Goal: Transaction & Acquisition: Download file/media

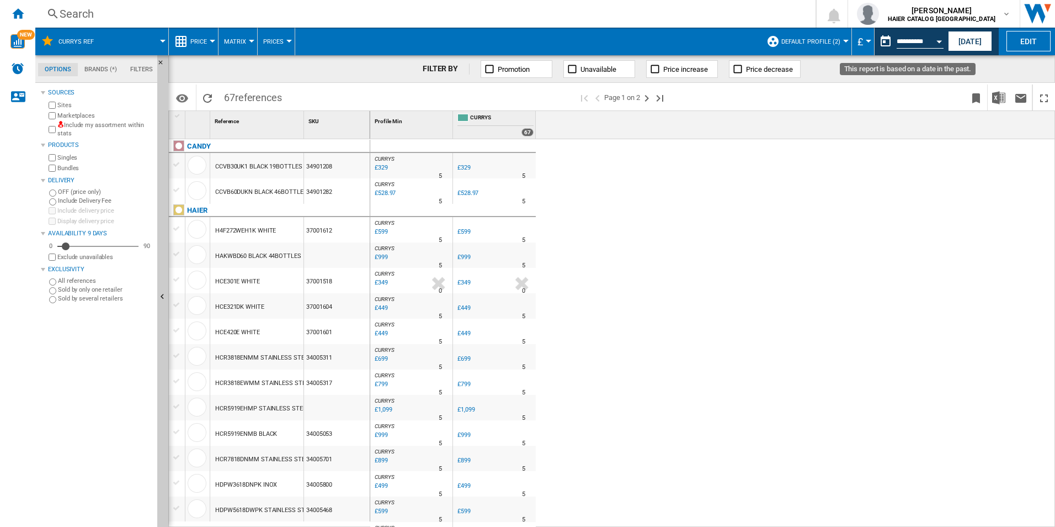
click at [937, 40] on div "Open calendar" at bounding box center [940, 41] width 6 height 3
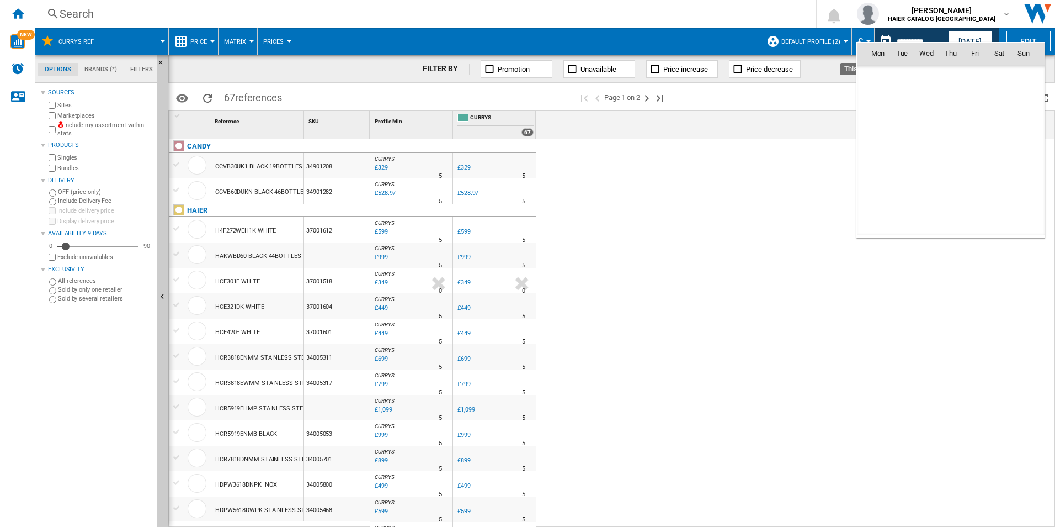
scroll to position [5266, 0]
click at [1001, 178] on span "27" at bounding box center [1000, 174] width 22 height 22
type input "**********"
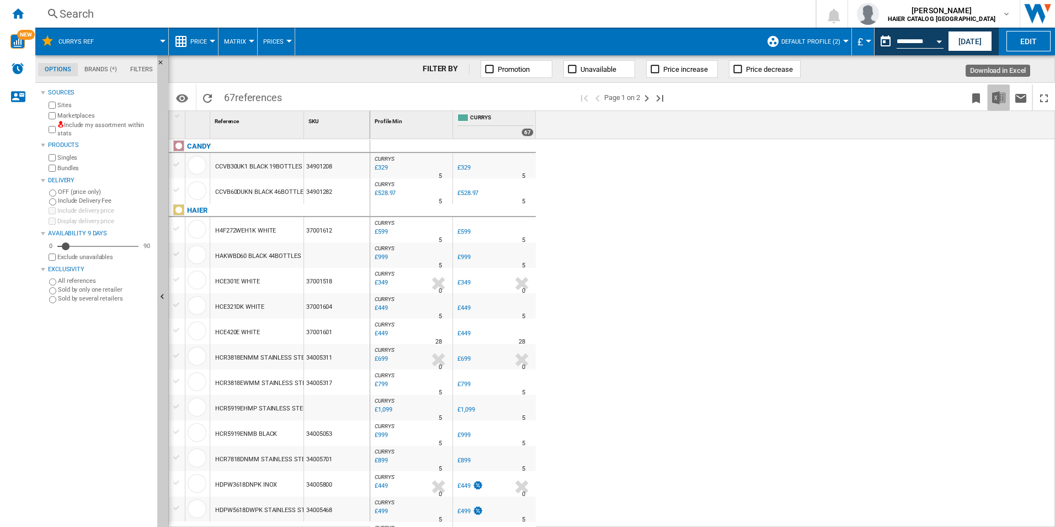
click at [996, 103] on img "Download in Excel" at bounding box center [999, 97] width 13 height 13
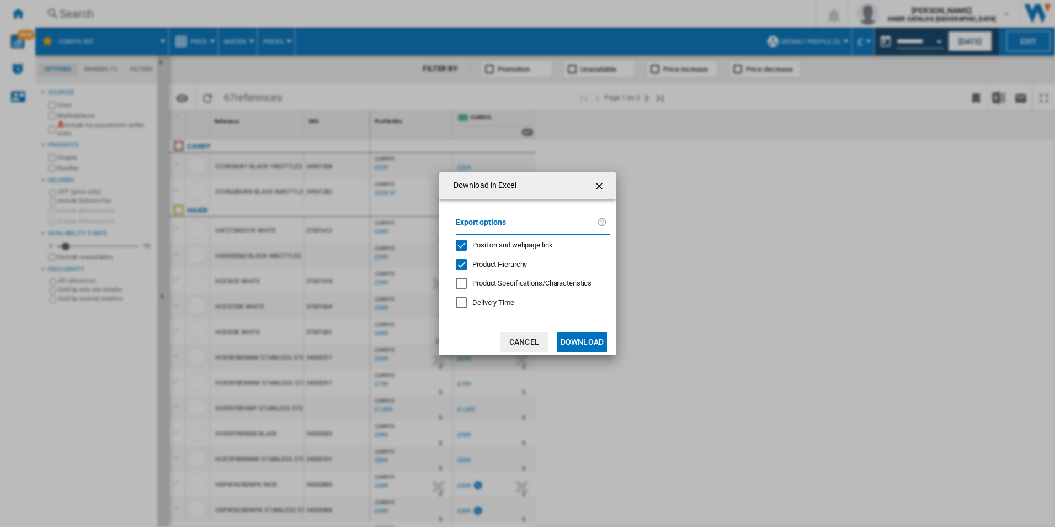
click at [586, 343] on button "Download" at bounding box center [583, 342] width 50 height 20
